Goal: Information Seeking & Learning: Learn about a topic

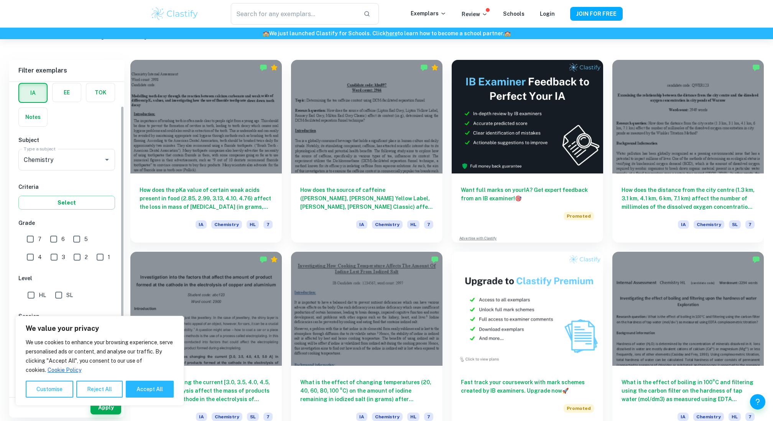
scroll to position [39, 0]
click at [34, 230] on input "7" at bounding box center [30, 234] width 15 height 15
checkbox input "true"
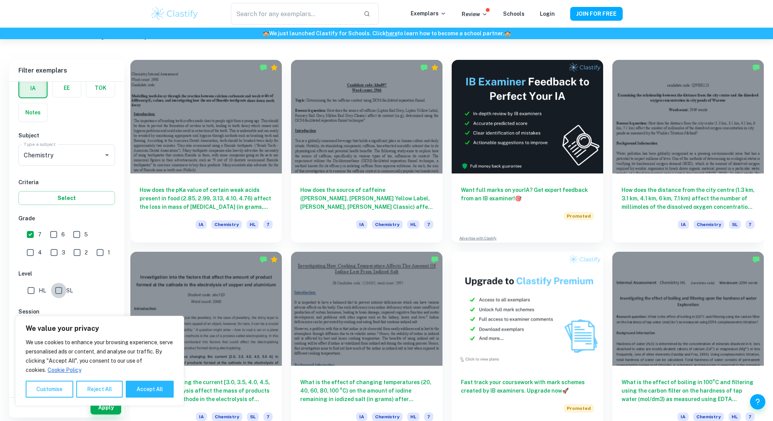
click at [62, 288] on input "SL" at bounding box center [58, 290] width 15 height 15
checkbox input "true"
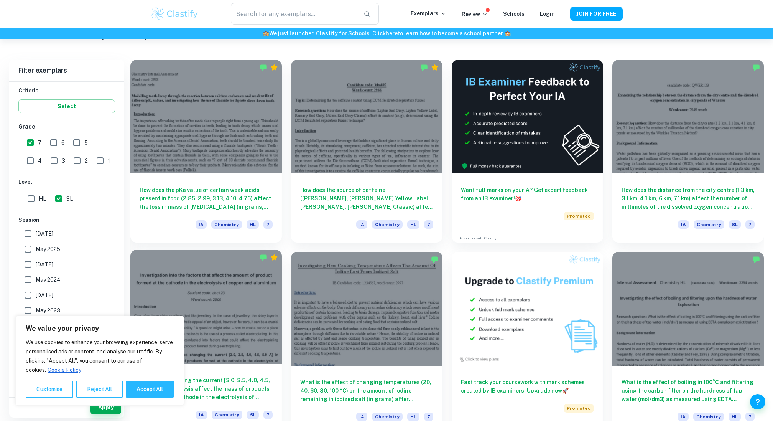
click at [132, 388] on button "Accept All" at bounding box center [150, 388] width 48 height 17
checkbox input "true"
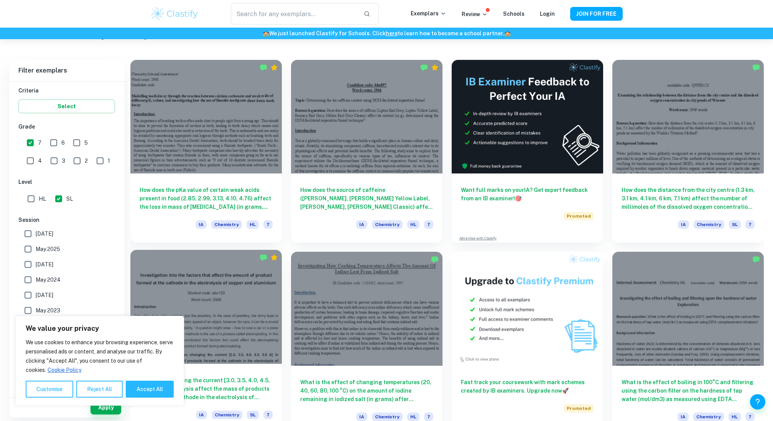
checkbox input "true"
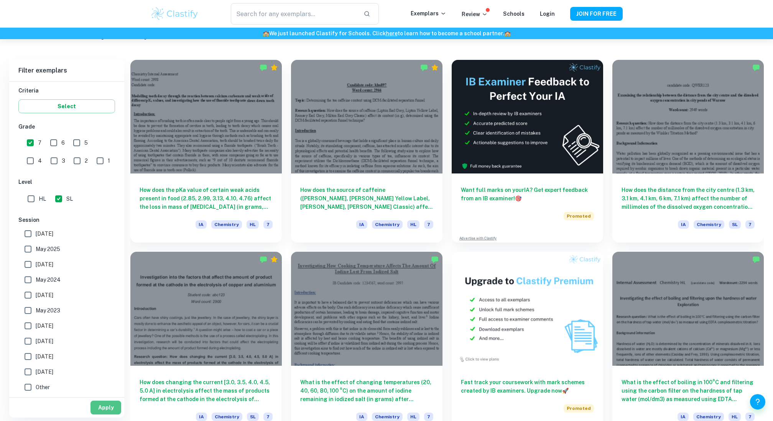
click at [113, 406] on button "Apply" at bounding box center [106, 407] width 31 height 14
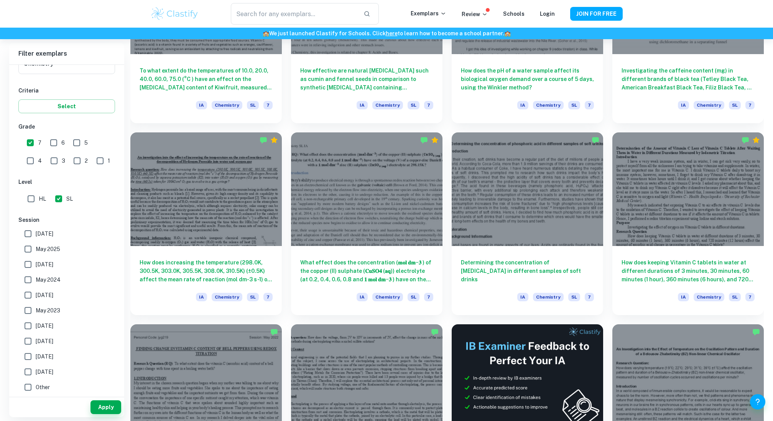
scroll to position [856, 0]
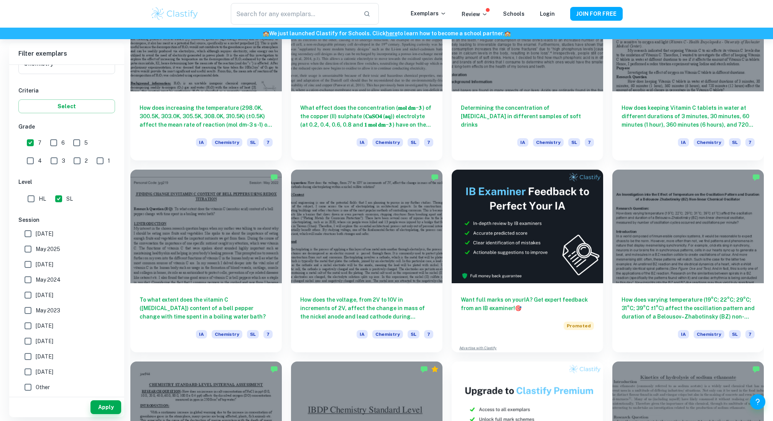
click at [289, 165] on div "How does the voltage, from 2V to 10V in increments of 2V, affect the change in …" at bounding box center [362, 256] width 161 height 192
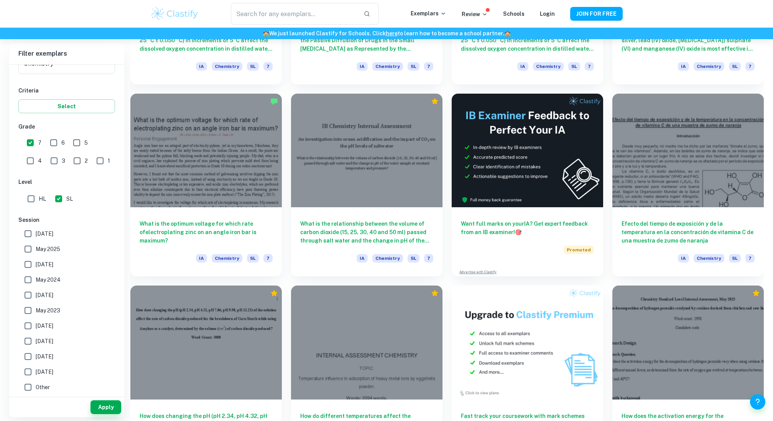
scroll to position [2706, 0]
